Goal: Information Seeking & Learning: Learn about a topic

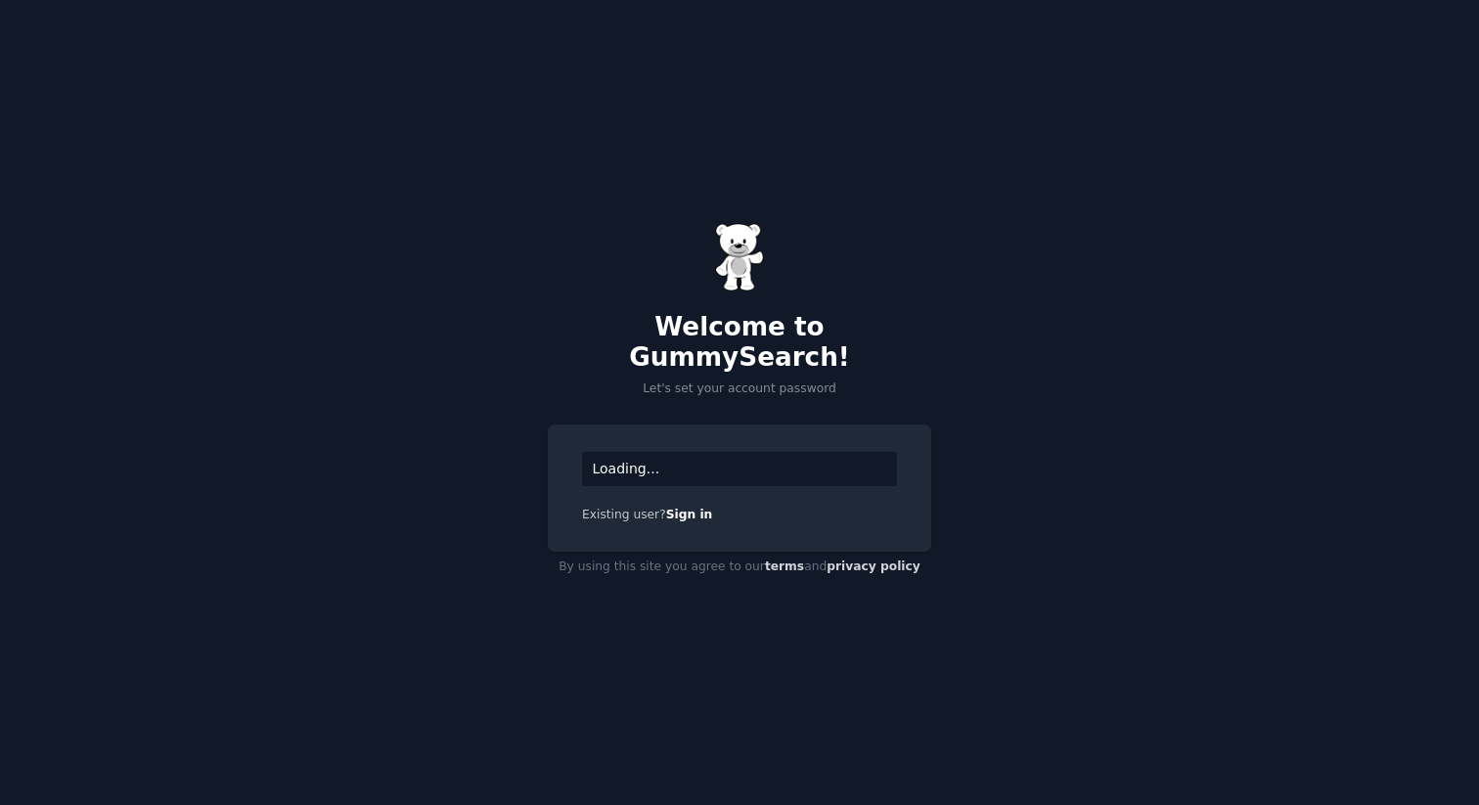
click at [720, 460] on div "Loading..." at bounding box center [739, 469] width 315 height 34
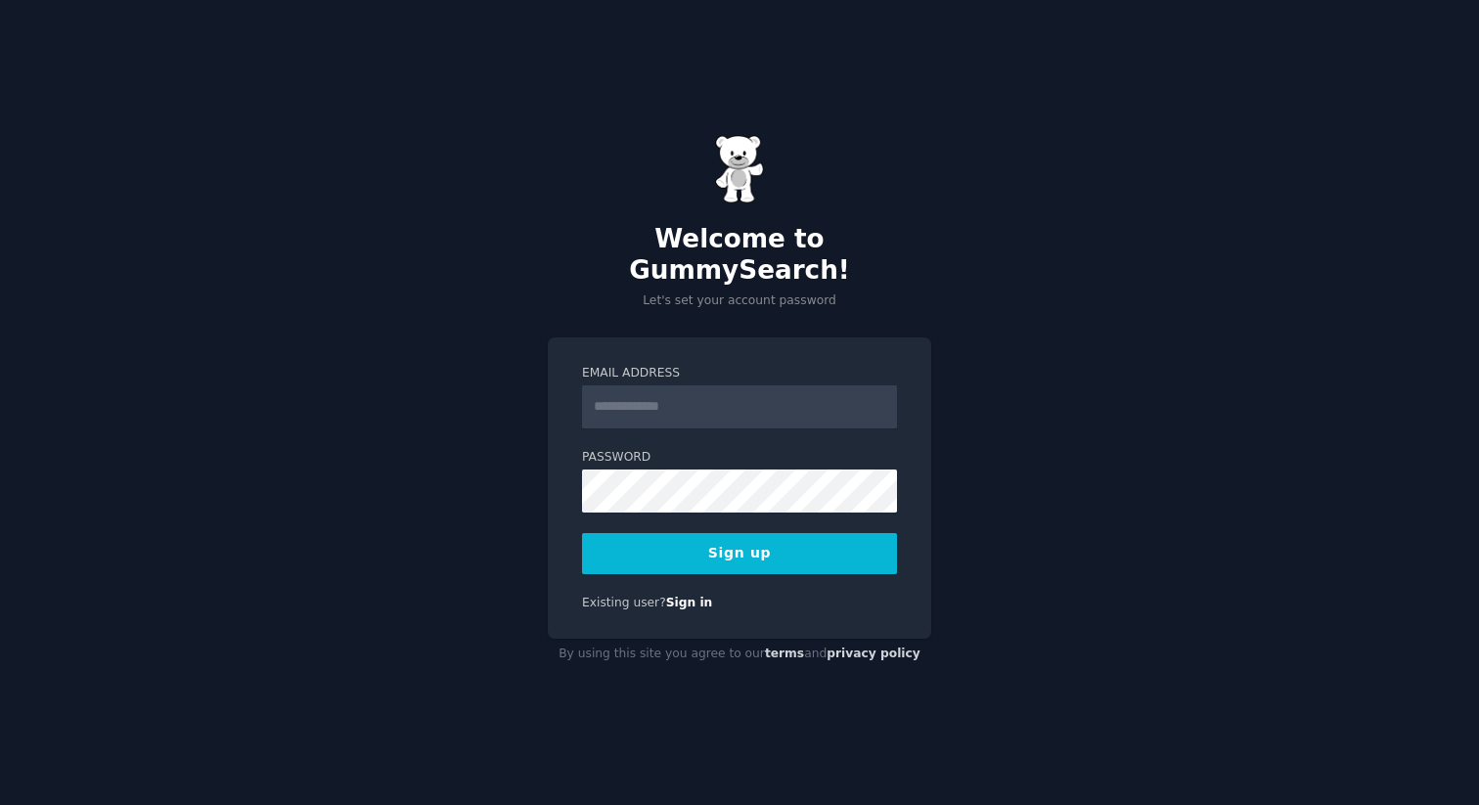
click at [733, 399] on input "Email Address" at bounding box center [739, 406] width 315 height 43
click at [731, 342] on div "Email Address Password 8 or more characters Alphanumeric characters No common p…" at bounding box center [739, 488] width 383 height 302
click at [718, 386] on input "Email Address" at bounding box center [739, 406] width 315 height 43
type input "**********"
click at [582, 533] on button "Sign up" at bounding box center [739, 553] width 315 height 41
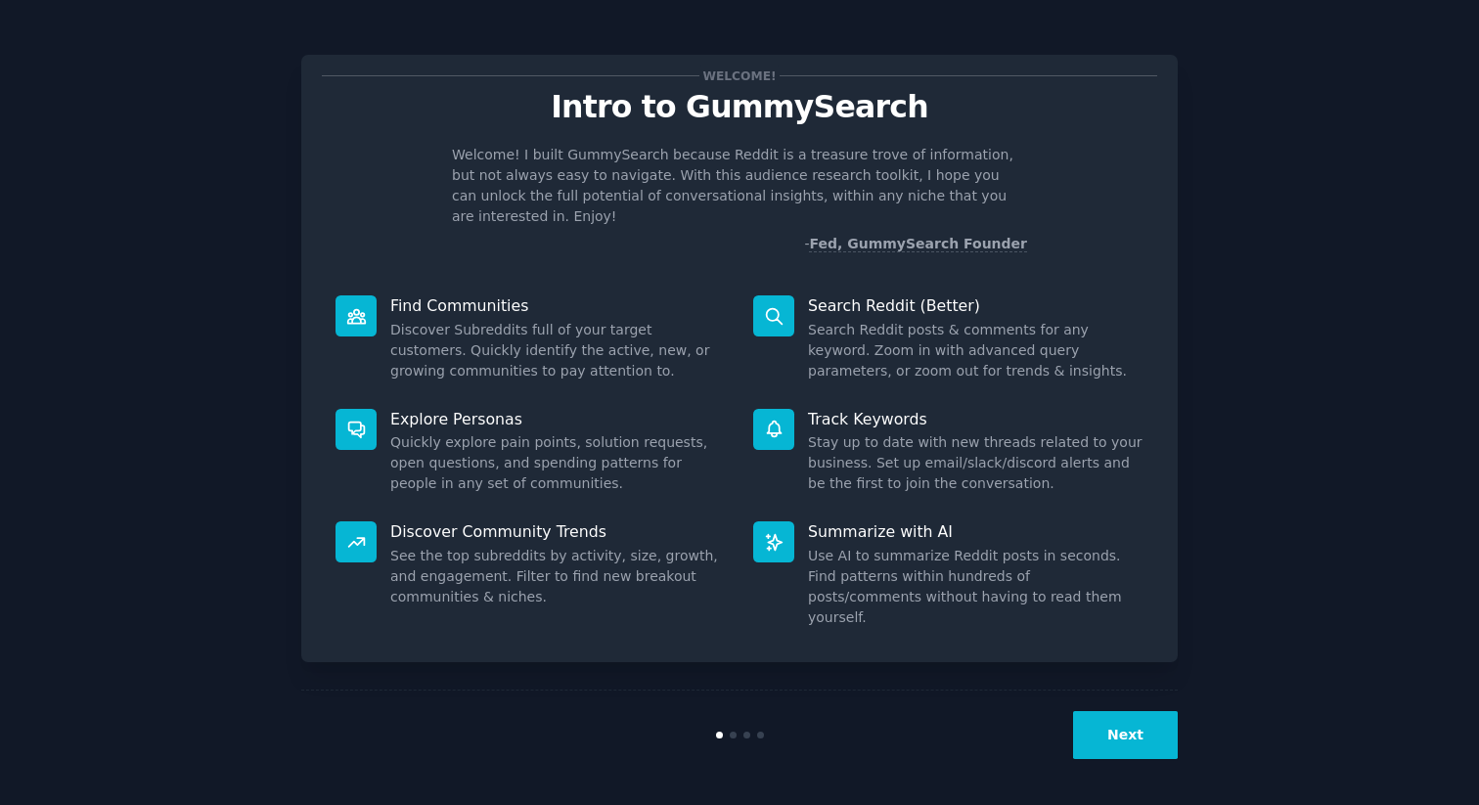
click at [1123, 744] on button "Next" at bounding box center [1125, 735] width 105 height 48
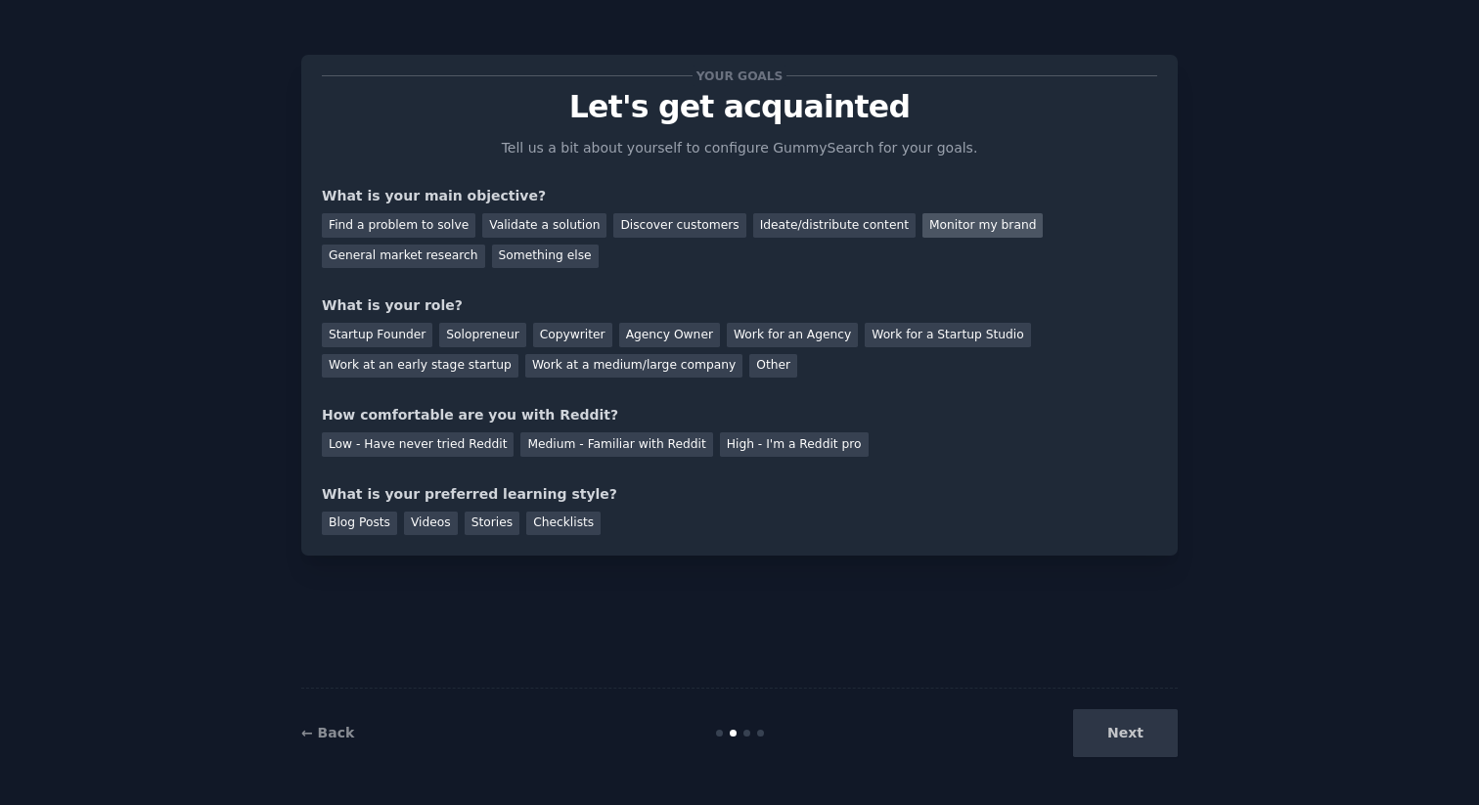
click at [922, 230] on div "Monitor my brand" at bounding box center [982, 225] width 120 height 24
click at [451, 267] on div "General market research" at bounding box center [403, 256] width 163 height 24
click at [440, 234] on div "Find a problem to solve" at bounding box center [399, 225] width 154 height 24
click at [370, 339] on div "Startup Founder" at bounding box center [377, 335] width 111 height 24
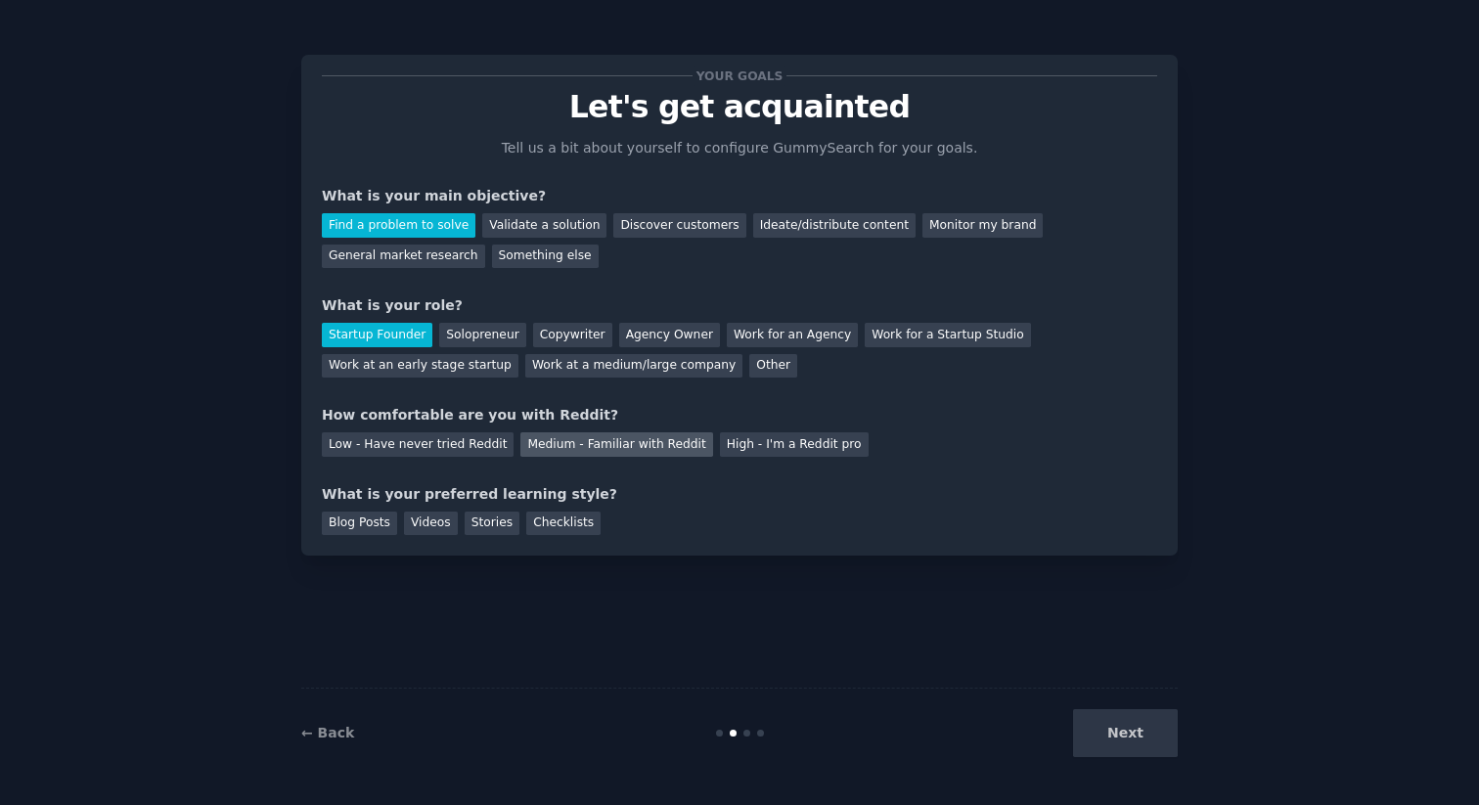
click at [588, 444] on div "Medium - Familiar with Reddit" at bounding box center [616, 444] width 192 height 24
click at [562, 527] on div "Checklists" at bounding box center [563, 523] width 74 height 24
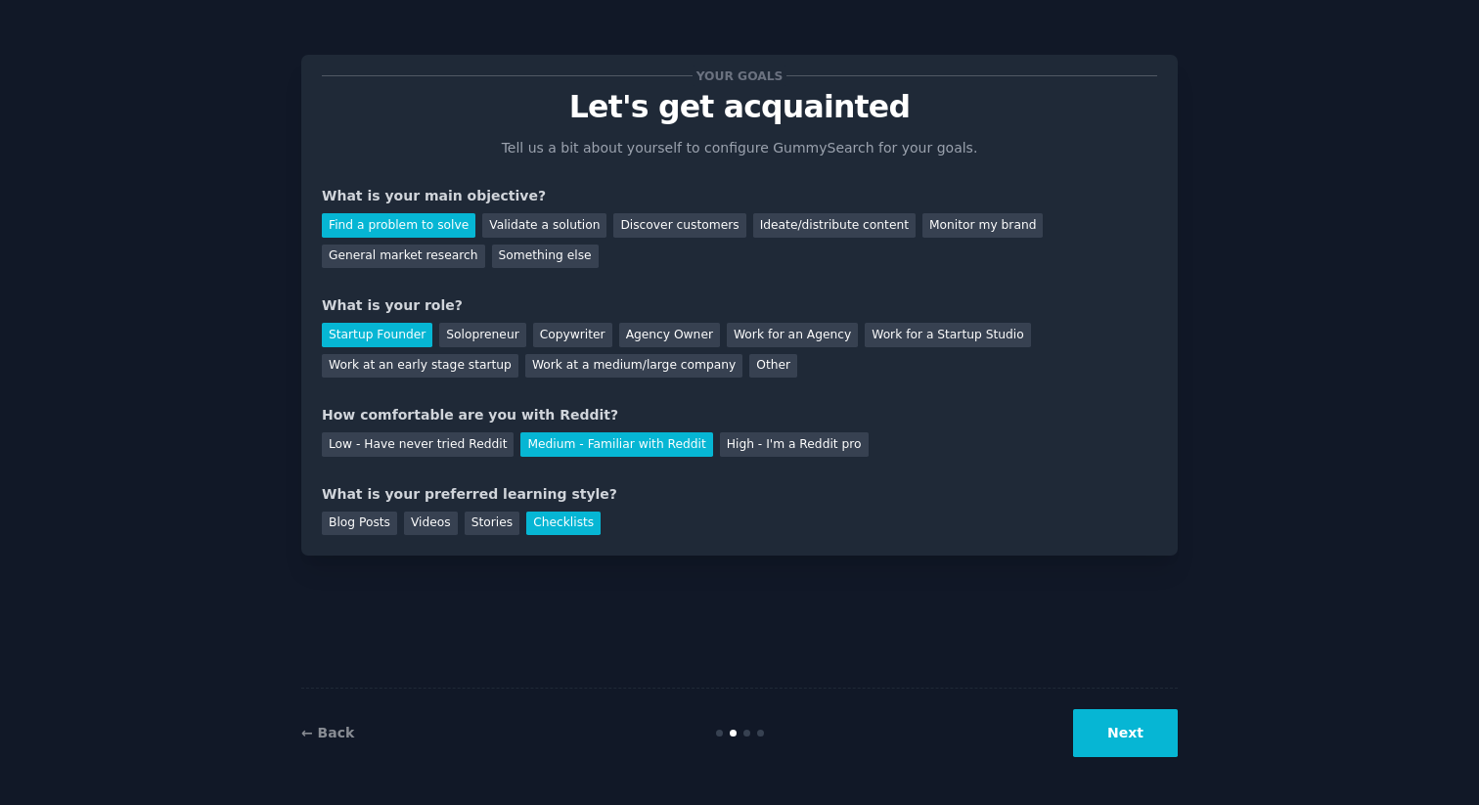
click at [1137, 734] on button "Next" at bounding box center [1125, 733] width 105 height 48
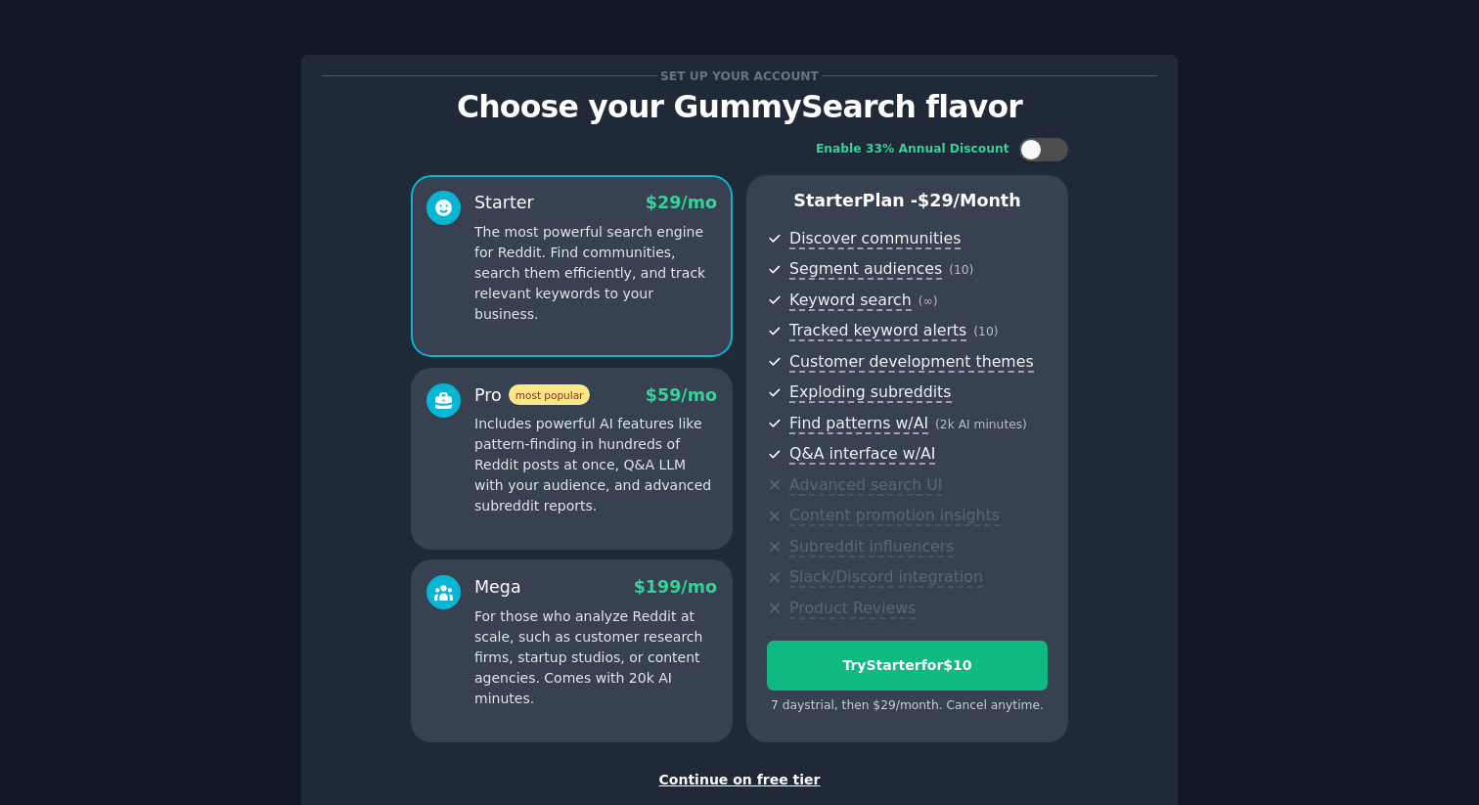
click at [795, 775] on div "Continue on free tier" at bounding box center [739, 780] width 835 height 21
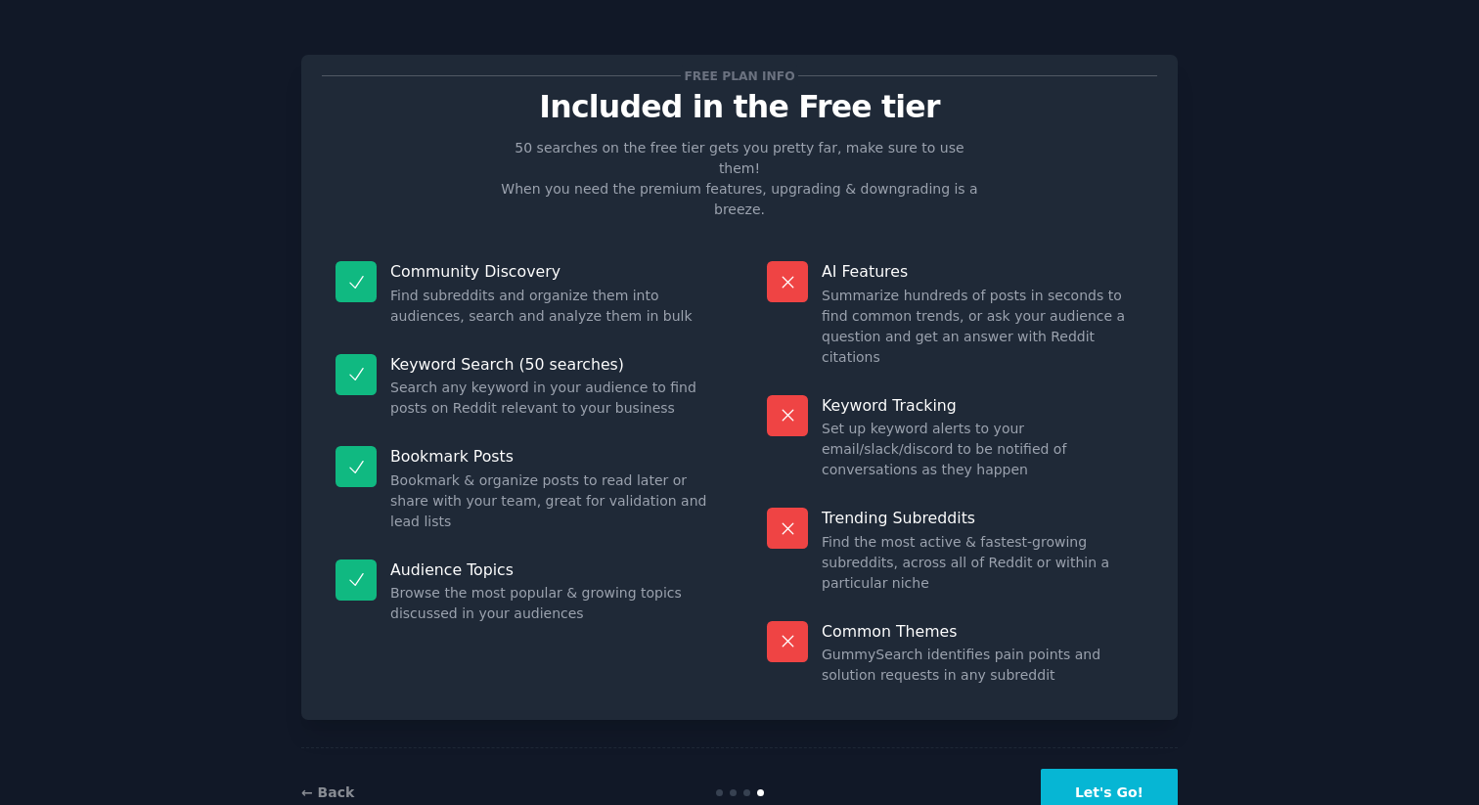
click at [1095, 769] on button "Let's Go!" at bounding box center [1109, 793] width 137 height 48
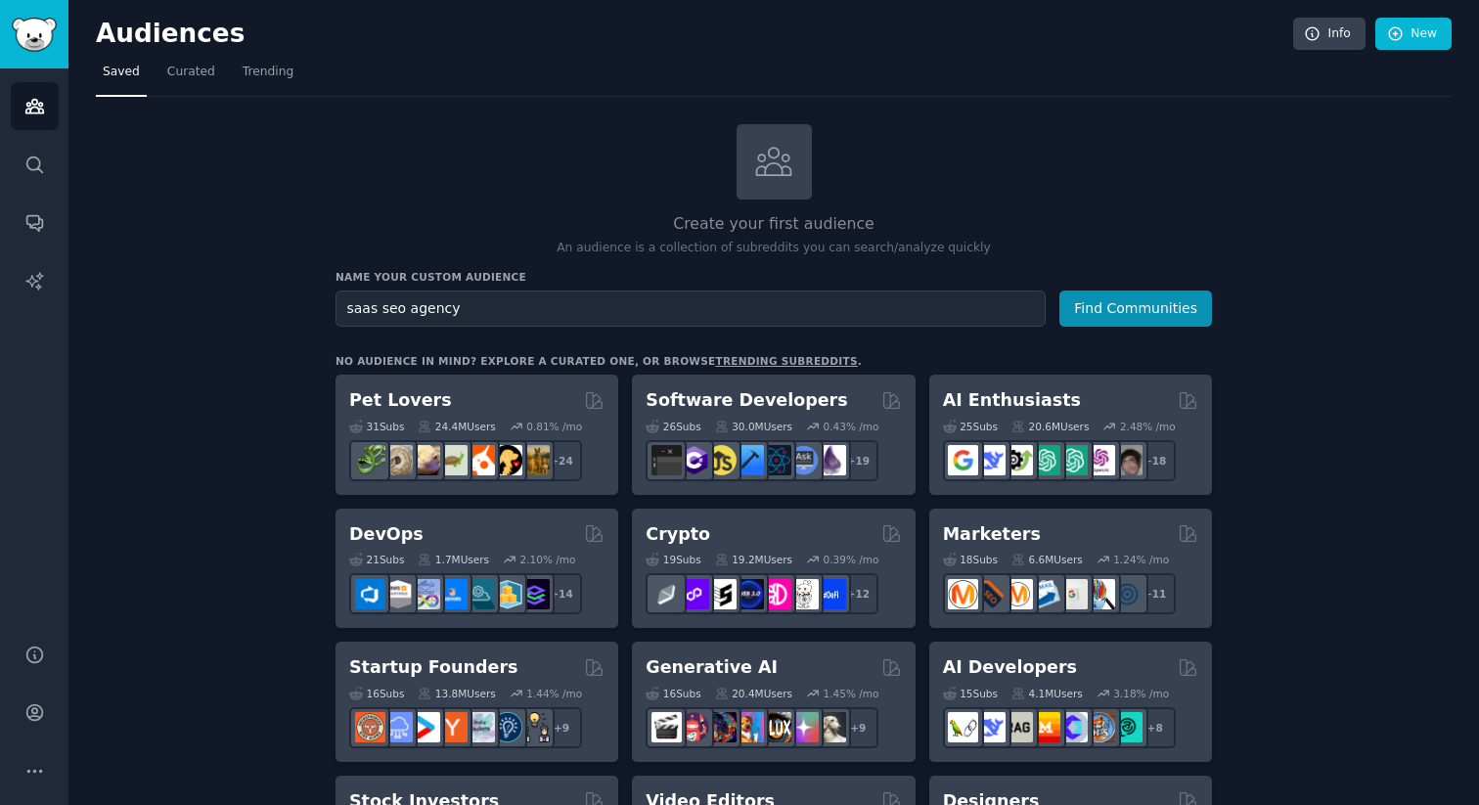
type input "saas seo agency"
click at [1059, 290] on button "Find Communities" at bounding box center [1135, 308] width 153 height 36
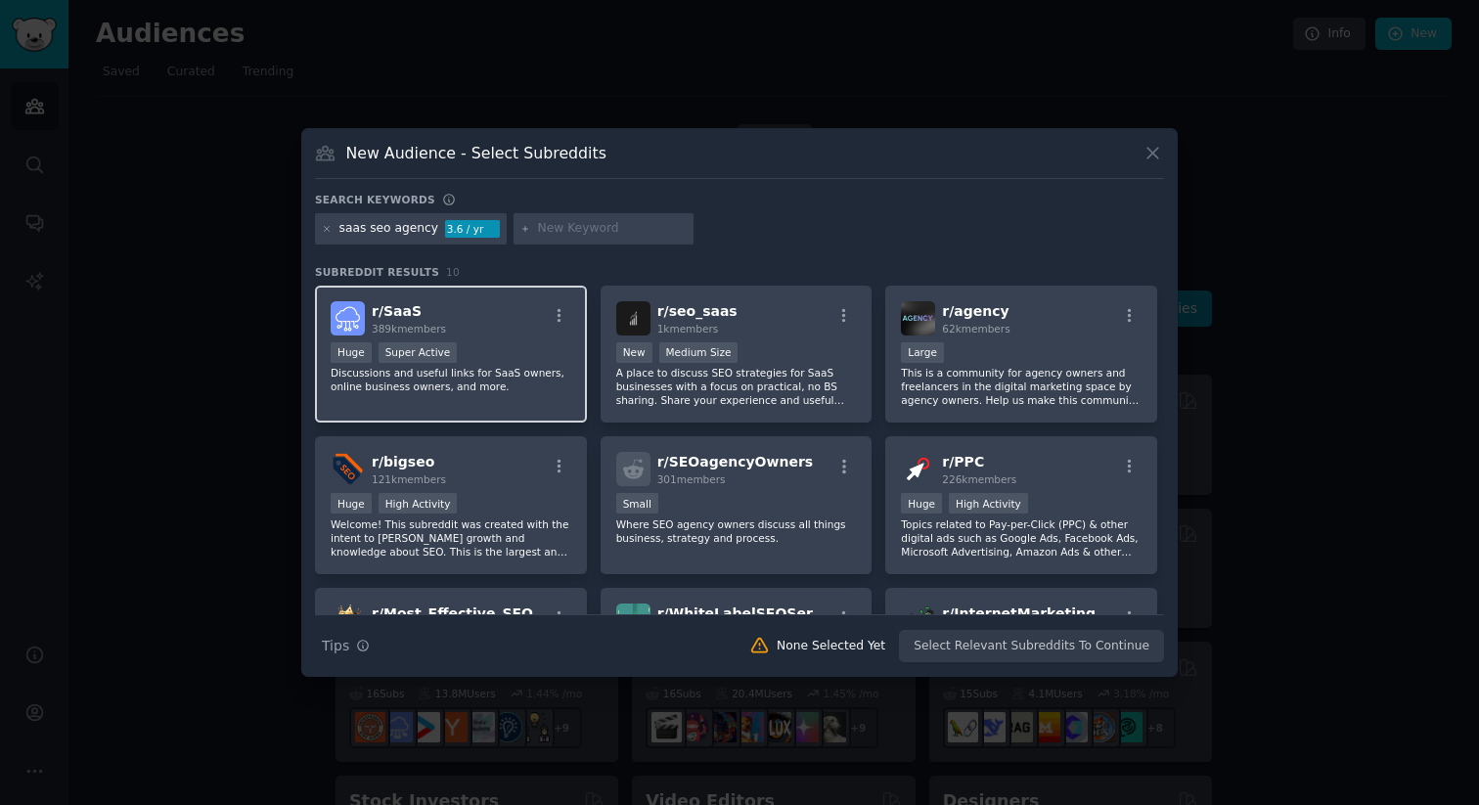
click at [518, 361] on div ">= 95th percentile for submissions / day Huge Super Active" at bounding box center [451, 354] width 241 height 24
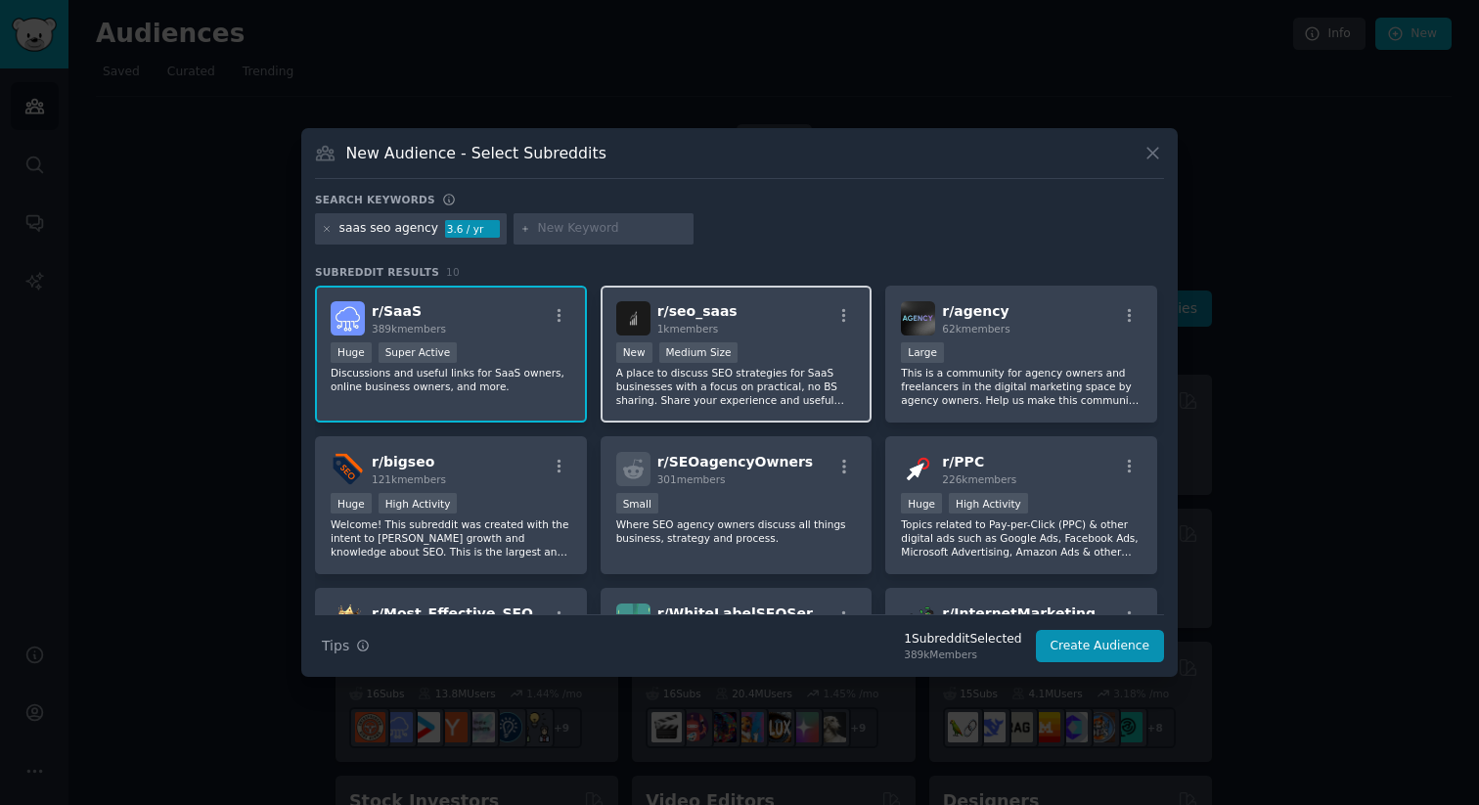
click at [809, 360] on div "1000 - 10,000 members New Medium Size" at bounding box center [736, 354] width 241 height 24
click at [1097, 652] on button "Create Audience" at bounding box center [1100, 646] width 129 height 33
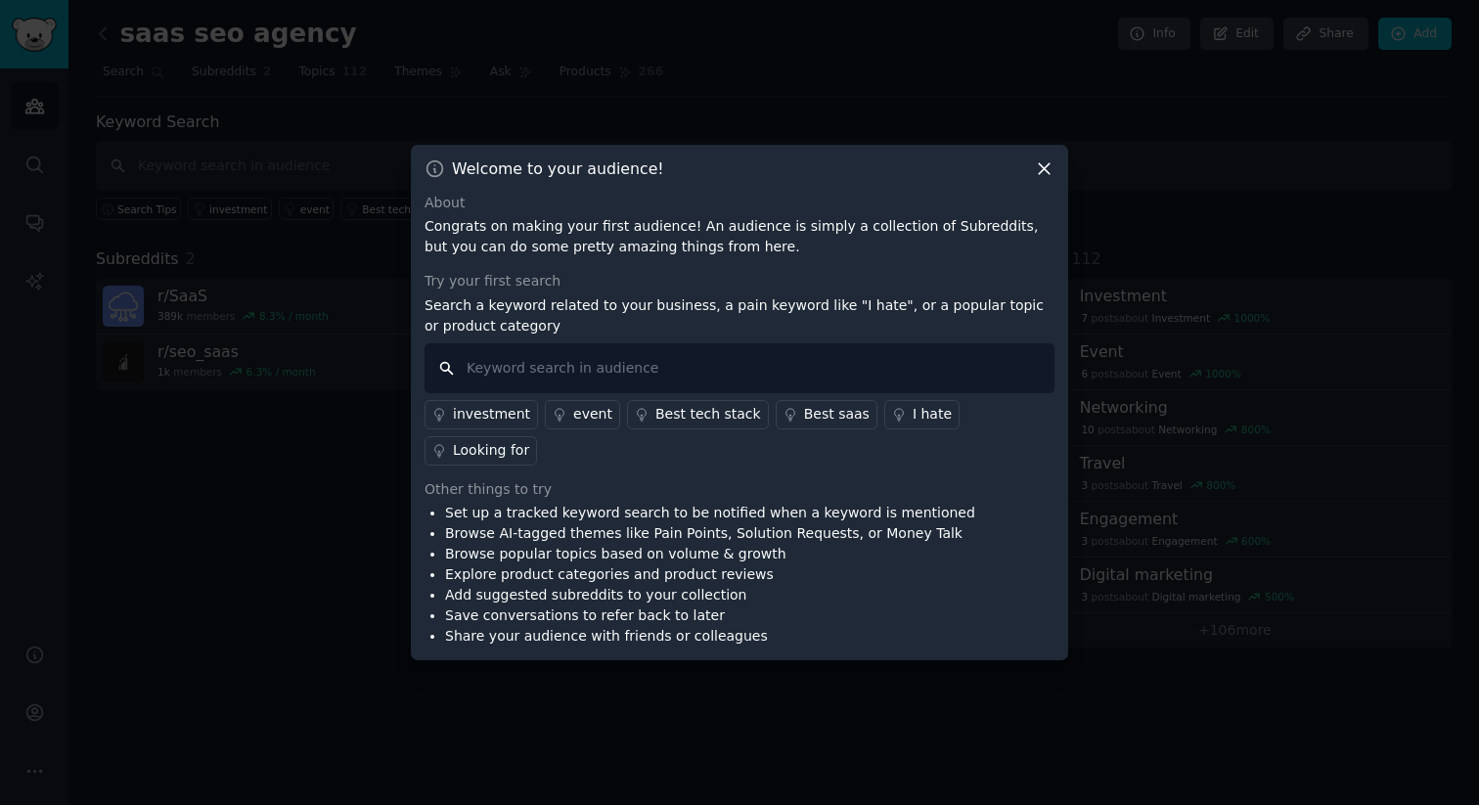
click at [730, 375] on input "text" at bounding box center [739, 368] width 630 height 50
type input "rock the rankings"
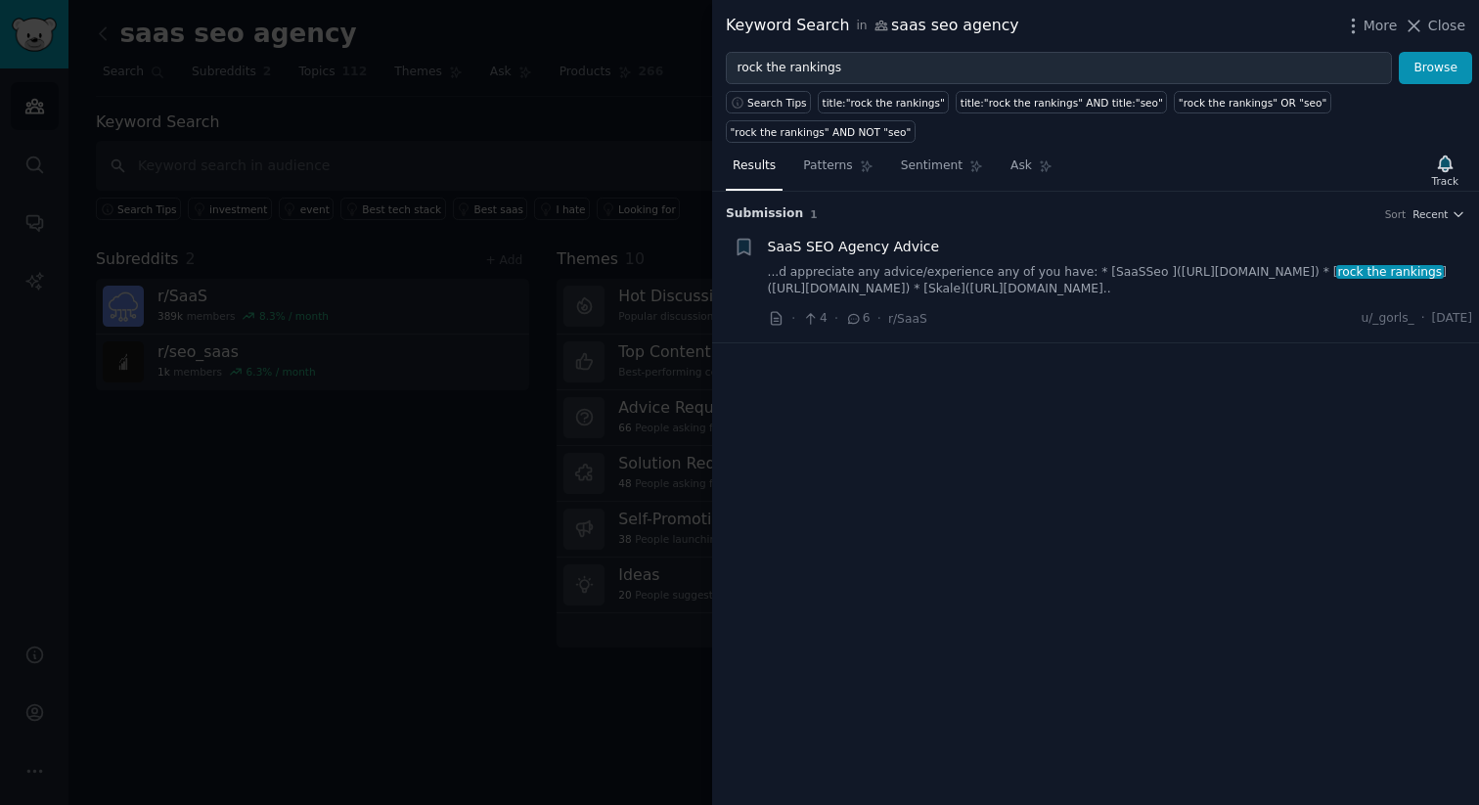
click at [1049, 259] on div "SaaS SEO Agency Advice ...d appreciate any advice/experience any of you have: *…" at bounding box center [1120, 268] width 705 height 62
click at [953, 273] on link "...d appreciate any advice/experience any of you have: * [SaaSSeo ]([URL][DOMAI…" at bounding box center [1120, 281] width 705 height 34
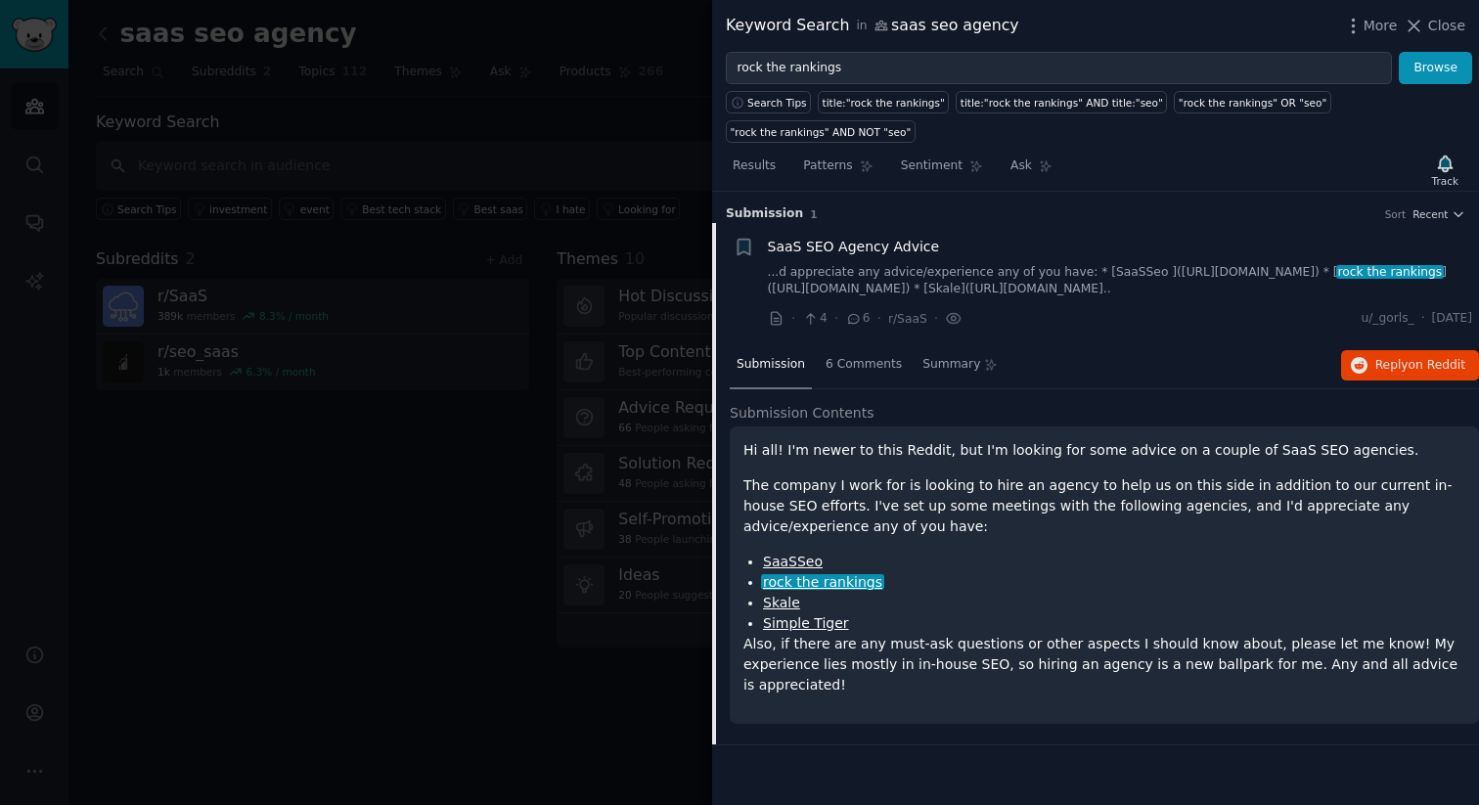
drag, startPoint x: 946, startPoint y: 540, endPoint x: 1031, endPoint y: 522, distance: 86.9
click at [1031, 522] on div "Hi all! I'm newer to this Reddit, but I'm looking for some advice on a couple o…" at bounding box center [1104, 567] width 722 height 255
click at [996, 532] on p "The company I work for is looking to hire an agency to help us on this side in …" at bounding box center [1104, 506] width 722 height 62
click at [995, 525] on p "The company I work for is looking to hire an agency to help us on this side in …" at bounding box center [1104, 506] width 722 height 62
click at [955, 268] on link "...d appreciate any advice/experience any of you have: * [SaaSSeo ]([URL][DOMAI…" at bounding box center [1120, 281] width 705 height 34
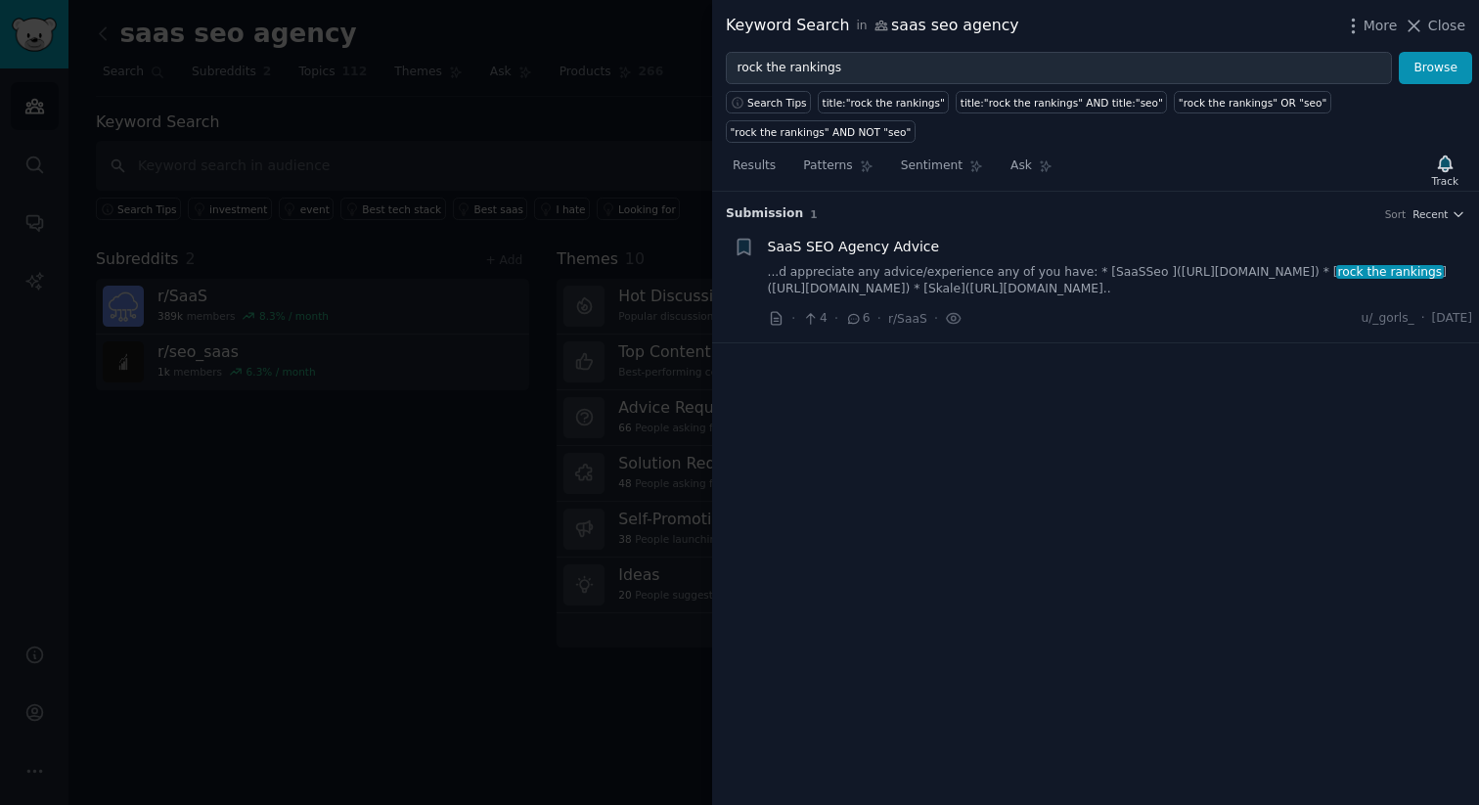
click at [955, 268] on link "...d appreciate any advice/experience any of you have: * [SaaSSeo ]([URL][DOMAI…" at bounding box center [1120, 281] width 705 height 34
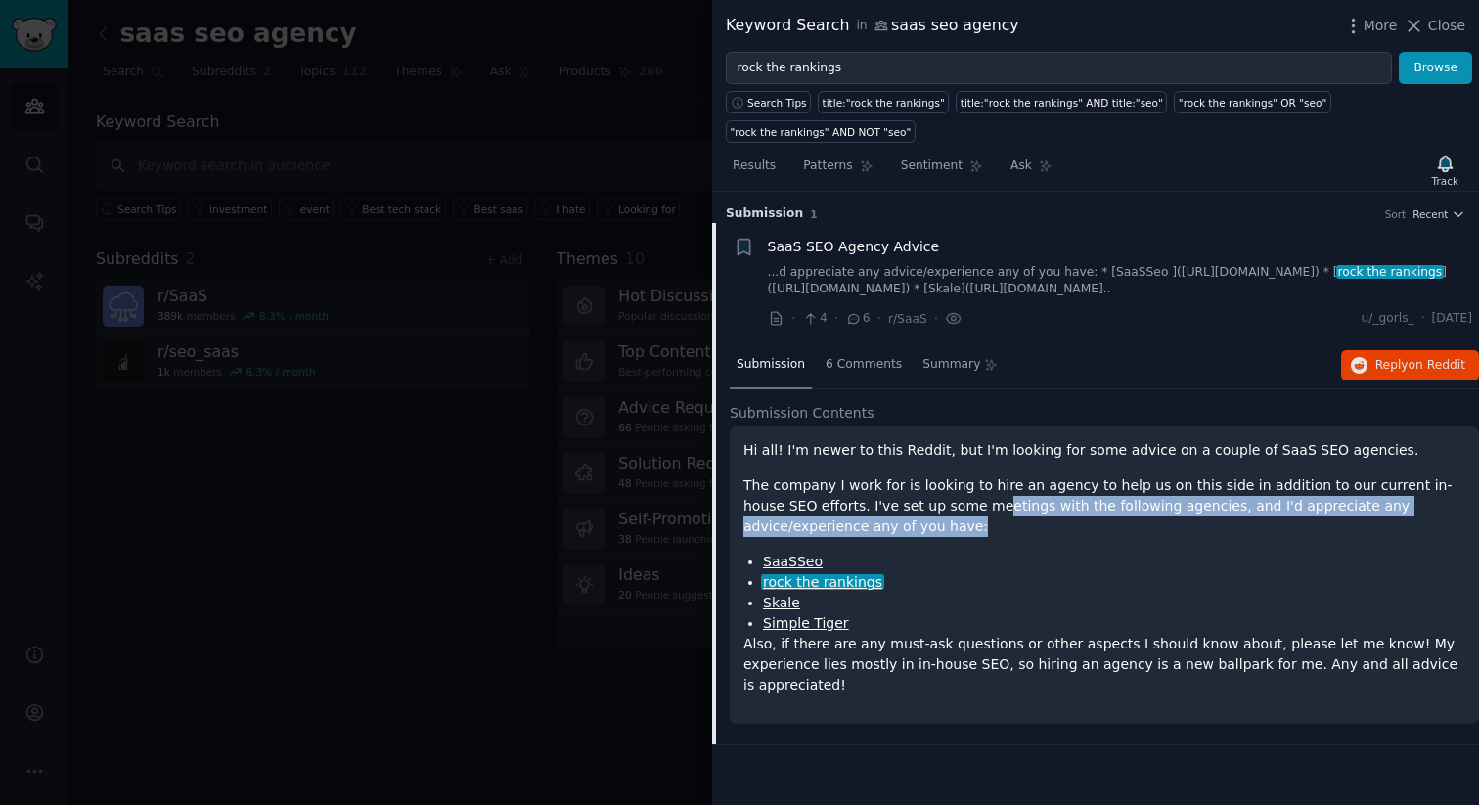
drag, startPoint x: 871, startPoint y: 517, endPoint x: 919, endPoint y: 500, distance: 51.1
click at [919, 500] on p "The company I work for is looking to hire an agency to help us on this side in …" at bounding box center [1104, 506] width 722 height 62
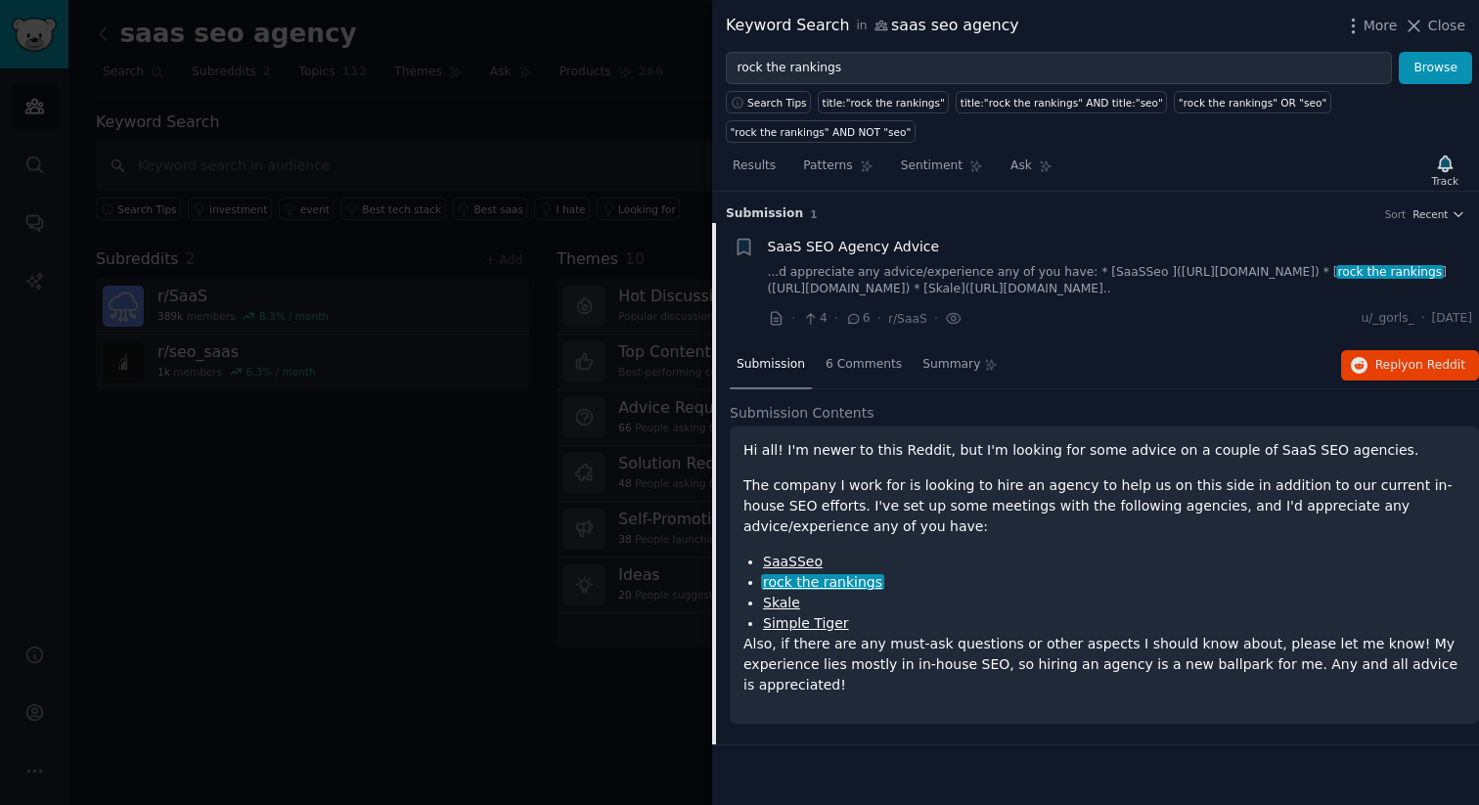
click at [1000, 537] on div "Hi all! I'm newer to this Reddit, but I'm looking for some advice on a couple o…" at bounding box center [1104, 567] width 722 height 255
drag, startPoint x: 882, startPoint y: 695, endPoint x: 1044, endPoint y: 713, distance: 163.3
click at [1043, 714] on div "Hi all! I'm newer to this Reddit, but I'm looking for some advice on a couple o…" at bounding box center [1104, 574] width 749 height 297
drag, startPoint x: 1043, startPoint y: 692, endPoint x: 858, endPoint y: 663, distance: 188.1
click at [1038, 692] on p "Also, if there are any must-ask questions or other aspects I should know about,…" at bounding box center [1104, 665] width 722 height 62
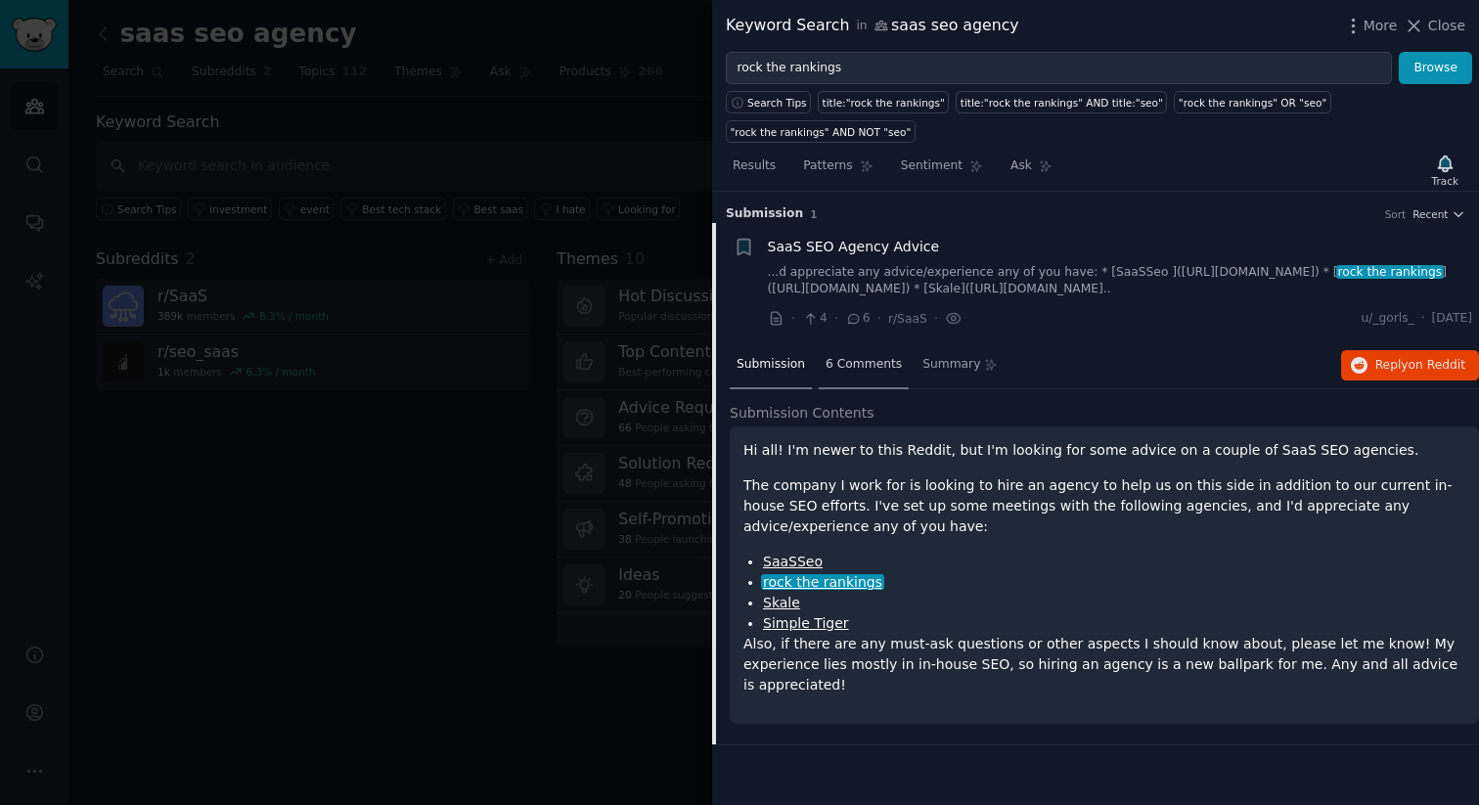
click at [834, 365] on span "6 Comments" at bounding box center [863, 365] width 76 height 18
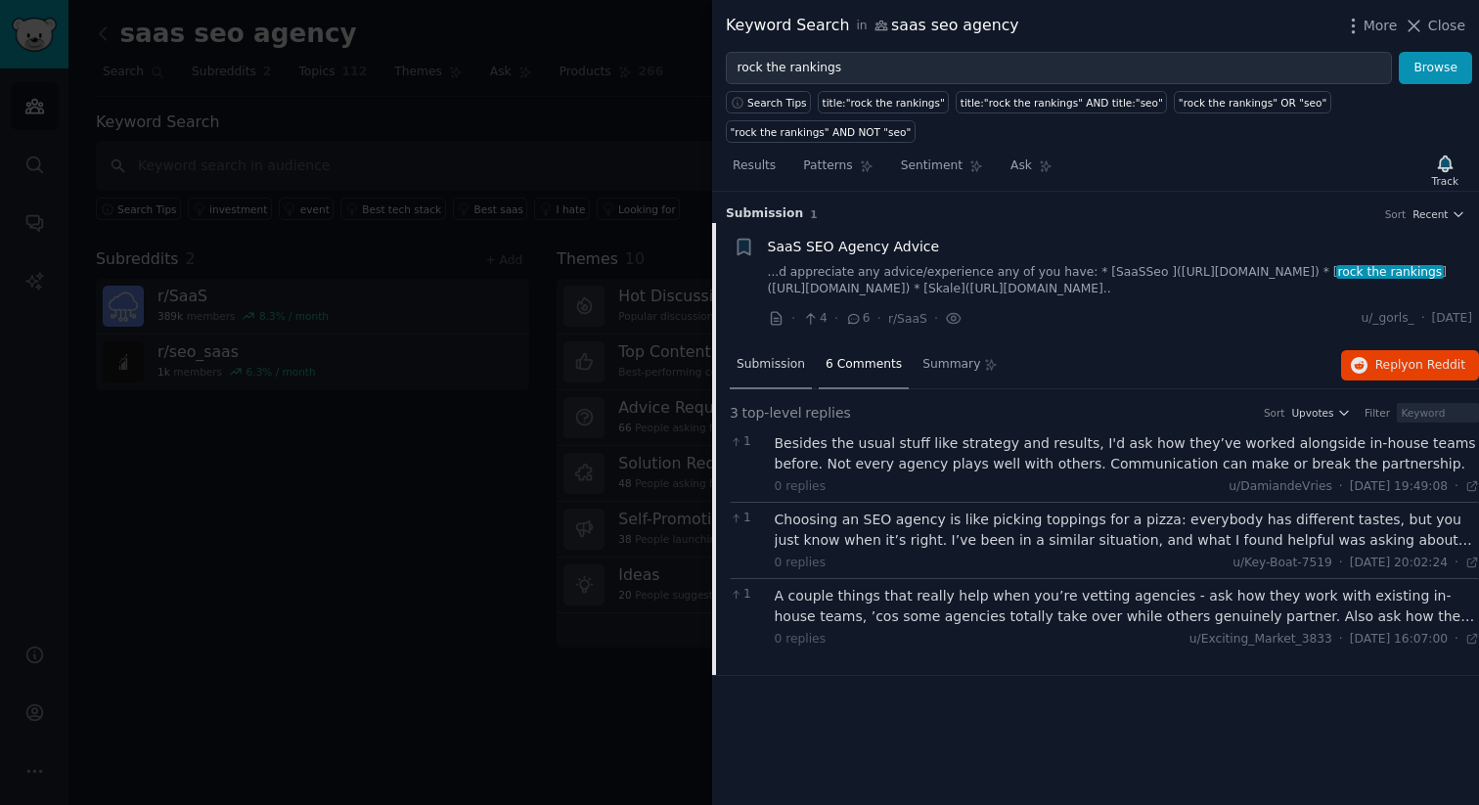
click at [746, 371] on span "Submission" at bounding box center [770, 365] width 68 height 18
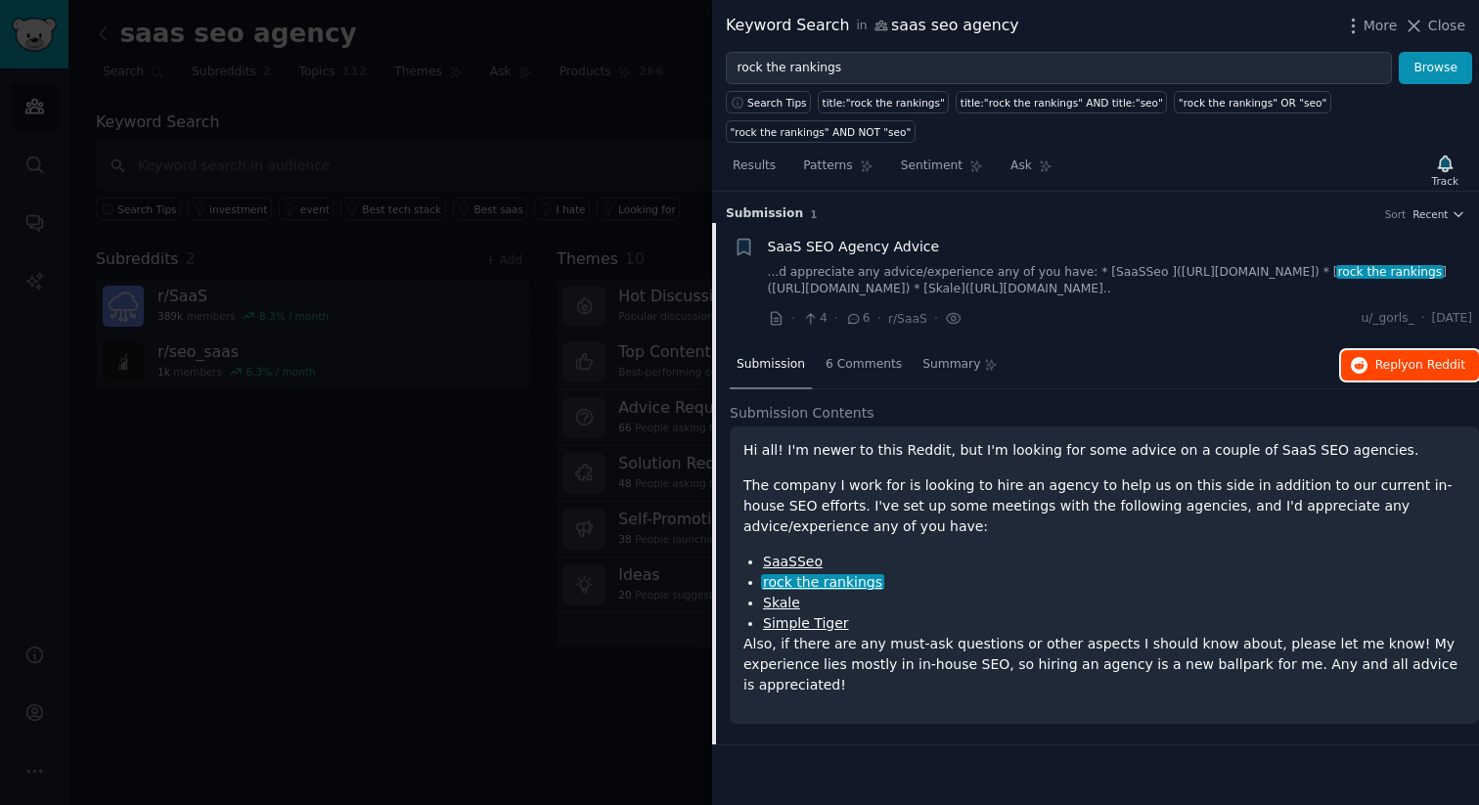
click at [1376, 372] on span "Reply on Reddit" at bounding box center [1420, 366] width 90 height 18
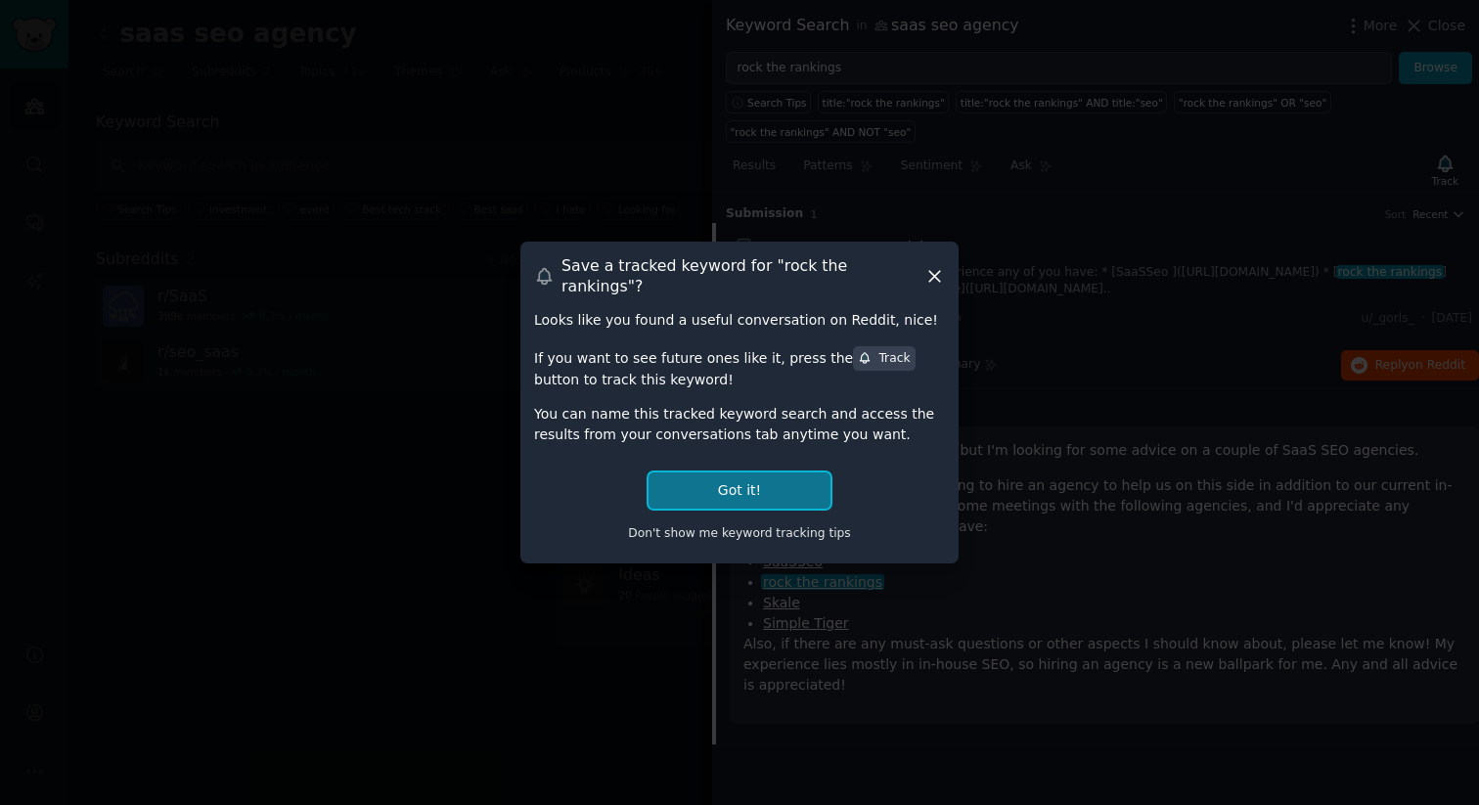
click at [753, 472] on button "Got it!" at bounding box center [739, 490] width 182 height 36
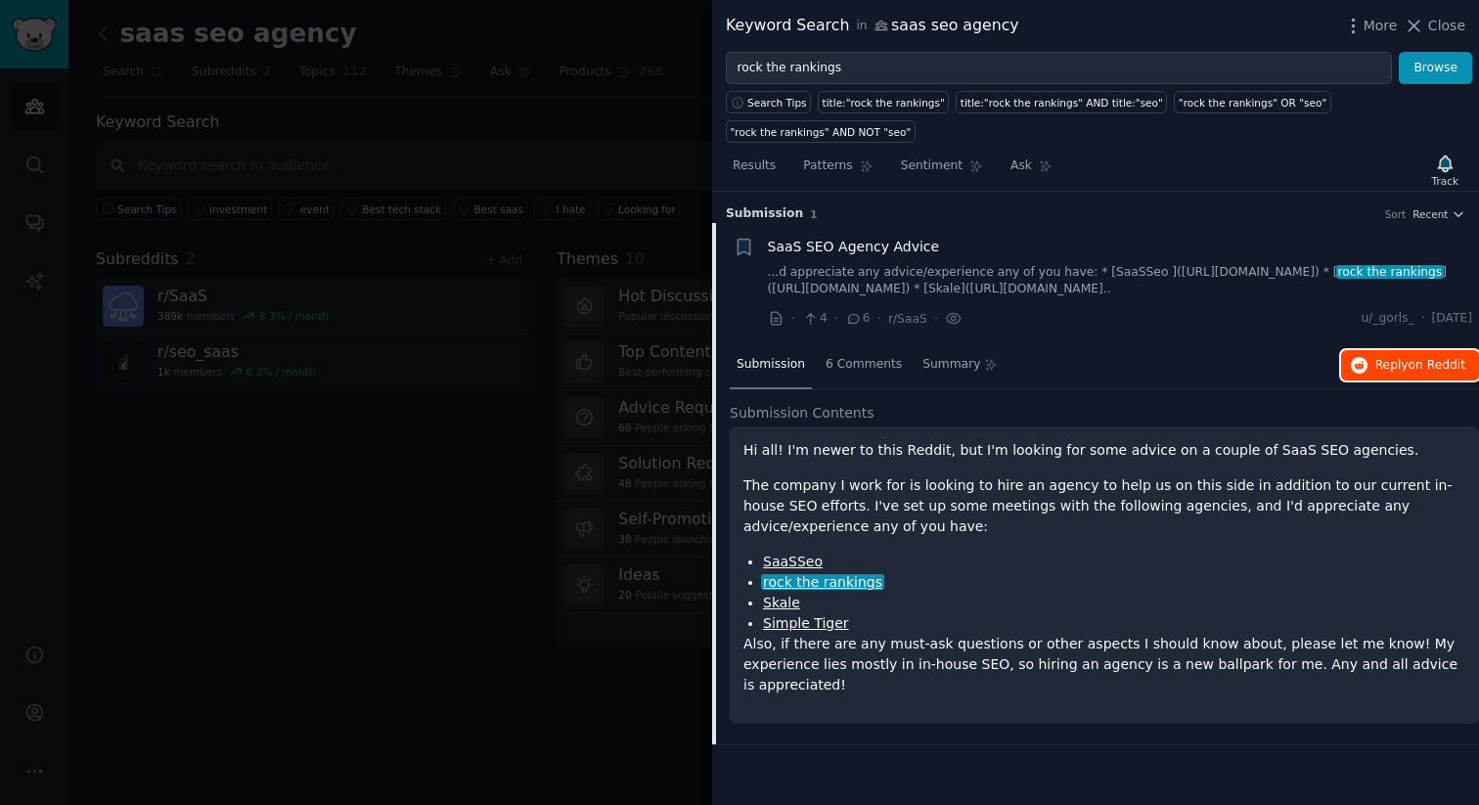
click at [1388, 360] on span "Reply on Reddit" at bounding box center [1420, 366] width 90 height 18
click at [1364, 364] on icon "button" at bounding box center [1360, 366] width 18 height 18
click at [1434, 33] on span "Close" at bounding box center [1446, 26] width 37 height 21
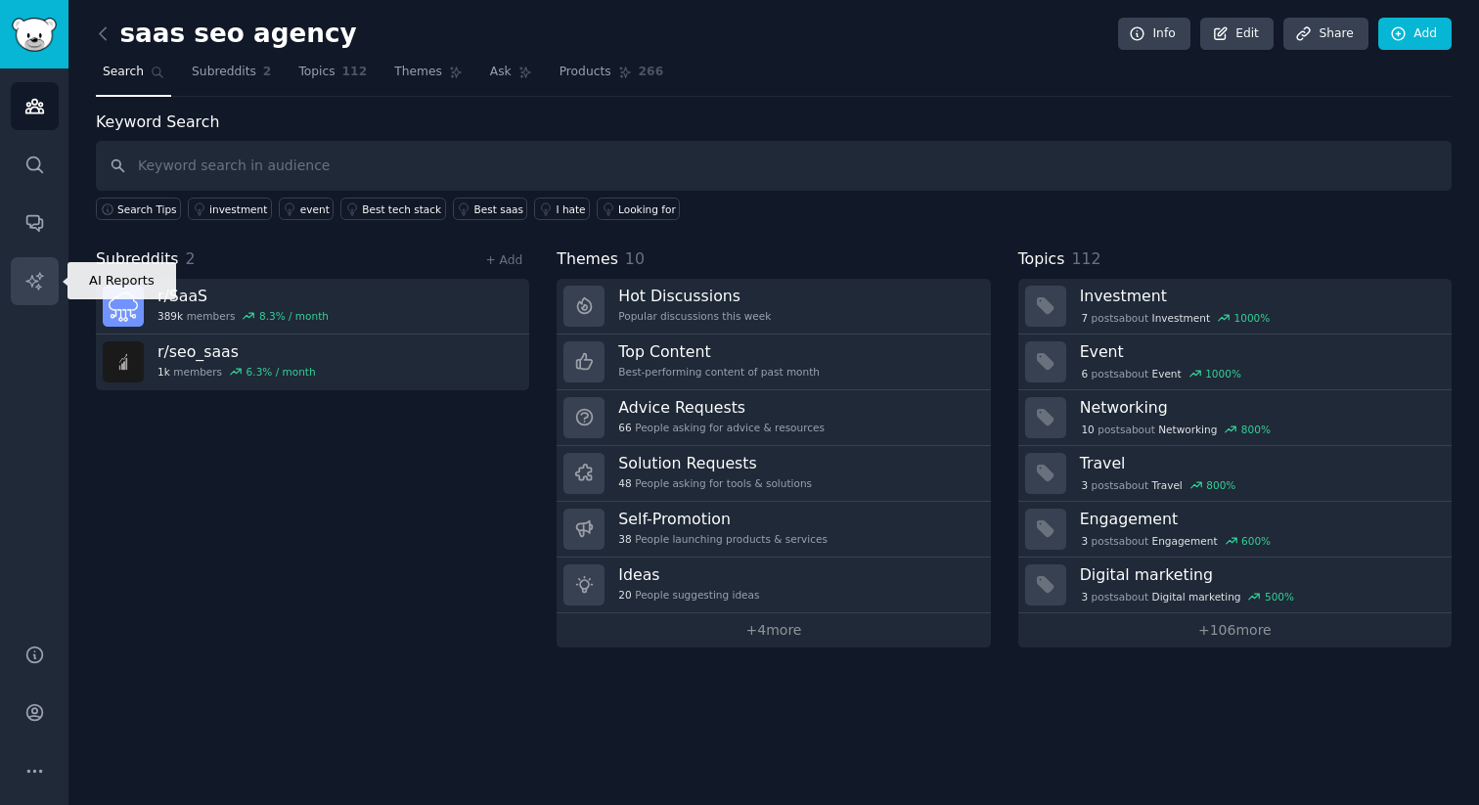
click at [45, 280] on link "AI Reports" at bounding box center [35, 281] width 48 height 48
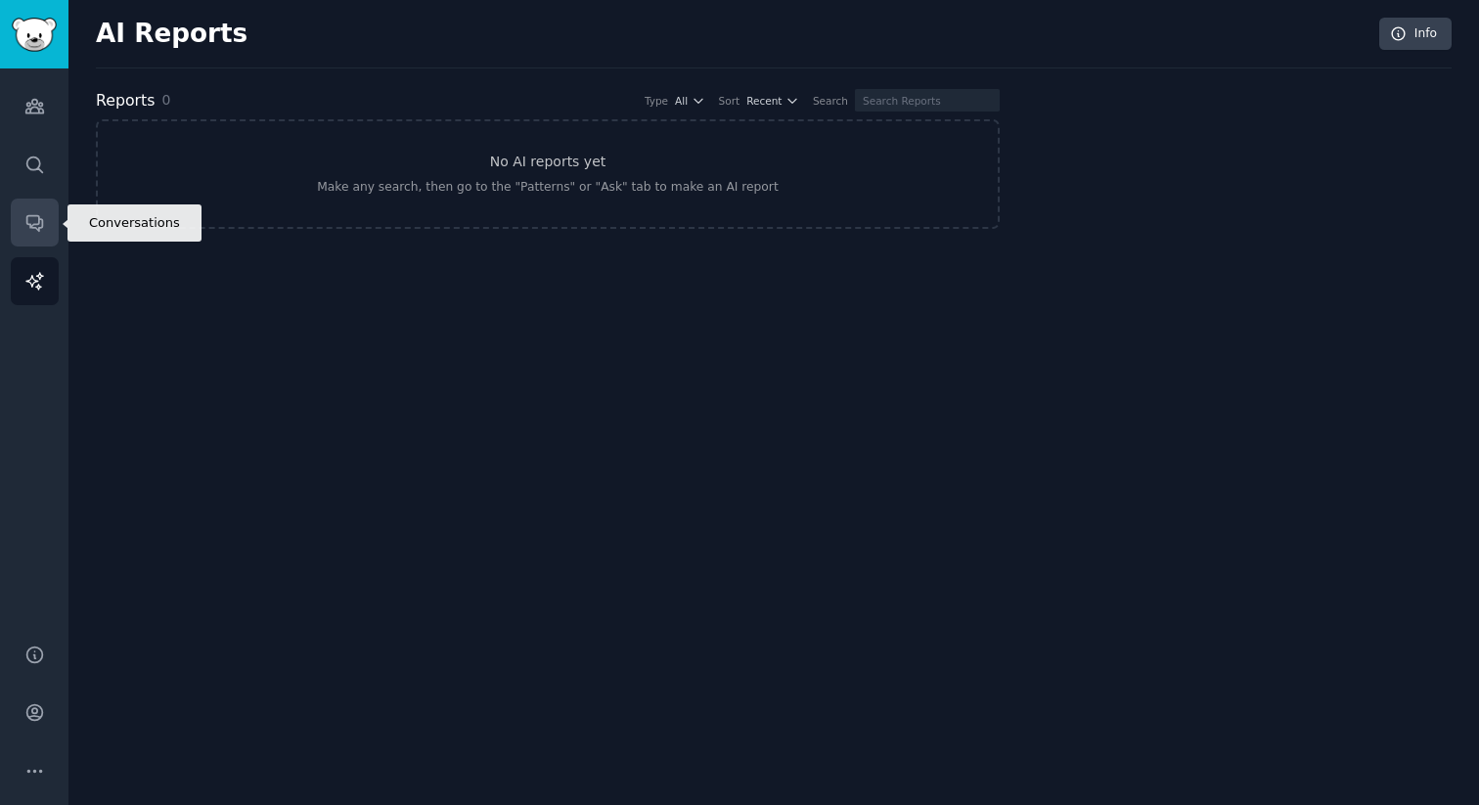
click at [34, 221] on icon "Sidebar" at bounding box center [34, 222] width 21 height 21
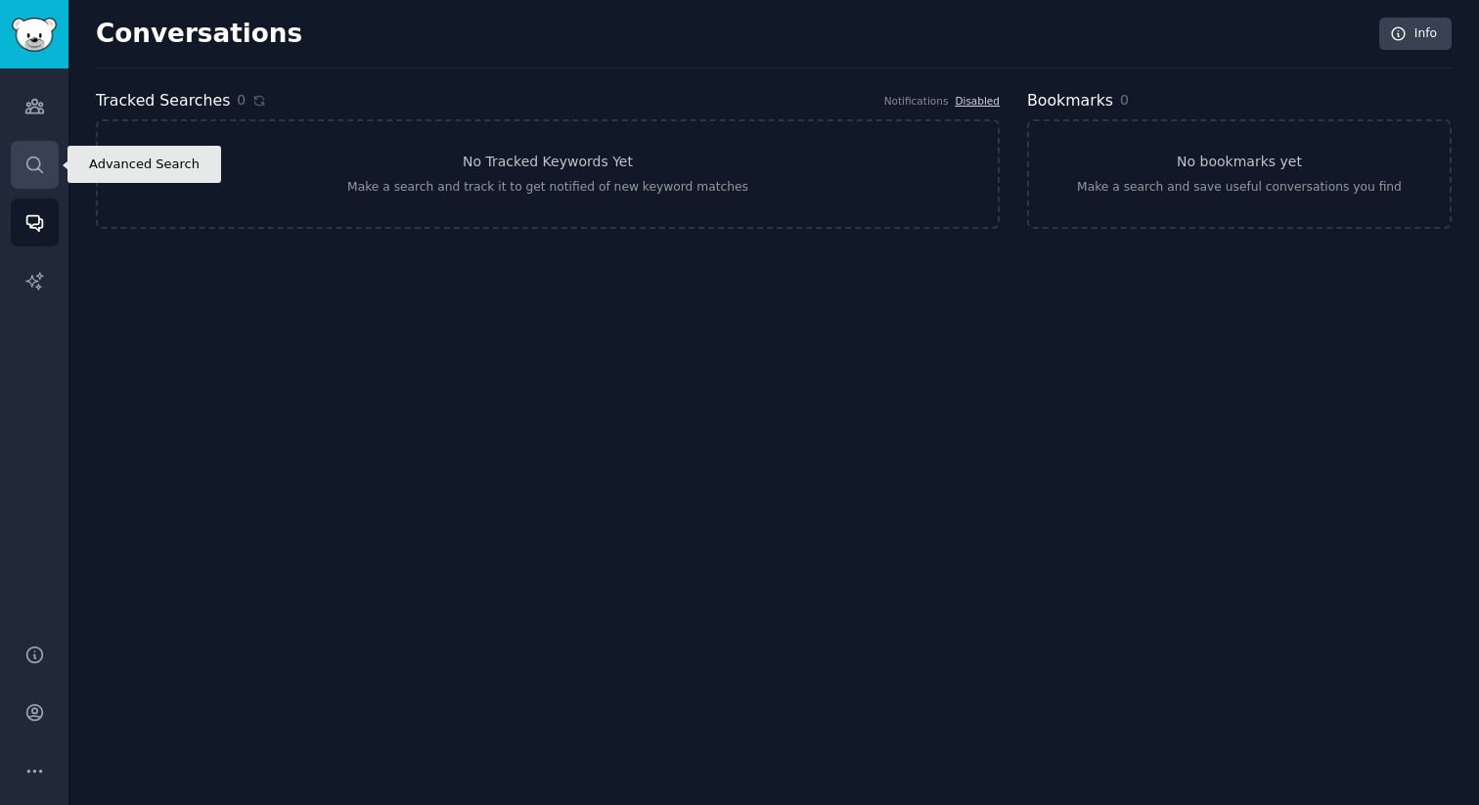
click at [45, 183] on link "Search" at bounding box center [35, 165] width 48 height 48
